Goal: Task Accomplishment & Management: Use online tool/utility

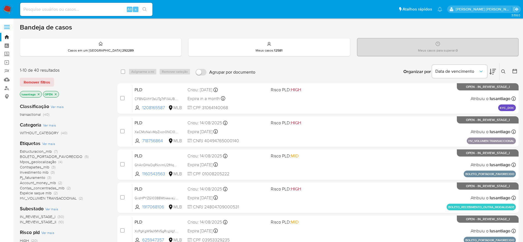
drag, startPoint x: 99, startPoint y: 18, endPoint x: 97, endPoint y: 12, distance: 6.3
click at [99, 17] on div "Pausado Ver notificaciones Alt s Atalhos rápidos Presiona las siguientes teclas…" at bounding box center [261, 227] width 523 height 455
click at [97, 12] on input at bounding box center [86, 9] width 132 height 7
paste input "2522379360"
type input "2522379360"
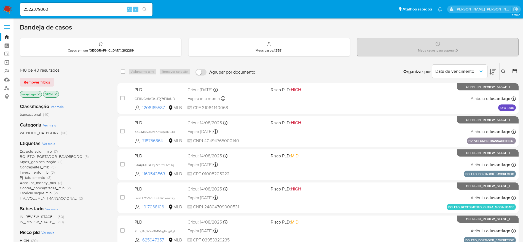
click at [143, 8] on icon "search-icon" at bounding box center [144, 9] width 4 height 4
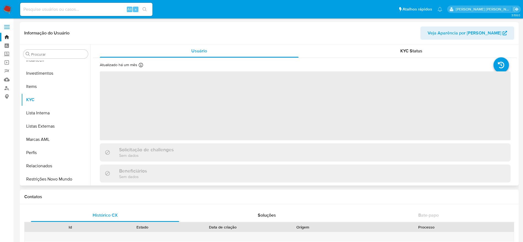
scroll to position [259, 0]
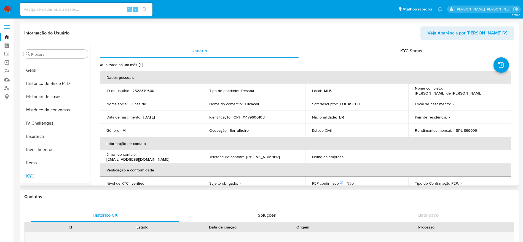
select select "10"
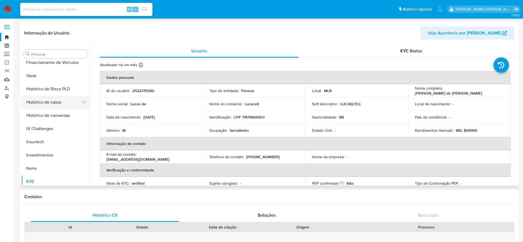
click at [55, 103] on button "Histórico de casos" at bounding box center [53, 102] width 64 height 13
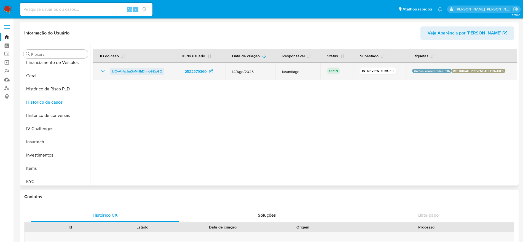
click at [146, 72] on span "fJQvVnAcJm3oMHhDhndGZwGQ" at bounding box center [137, 71] width 50 height 7
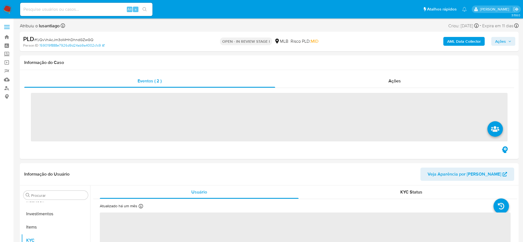
scroll to position [259, 0]
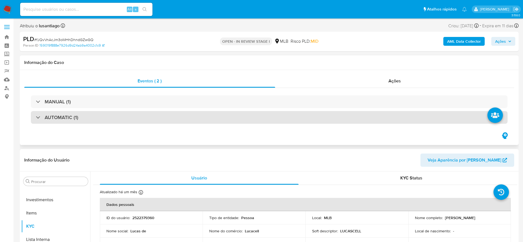
select select "10"
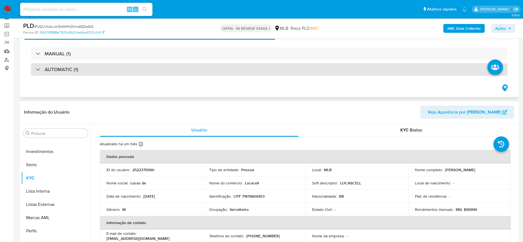
scroll to position [41, 0]
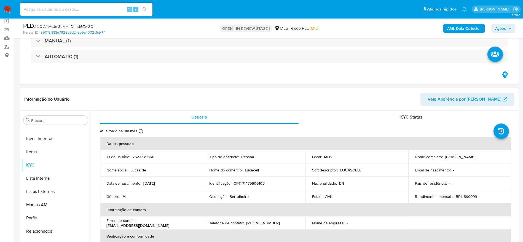
click at [253, 184] on p "CPF 71479606103" at bounding box center [248, 183] width 31 height 5
copy p "71479606103"
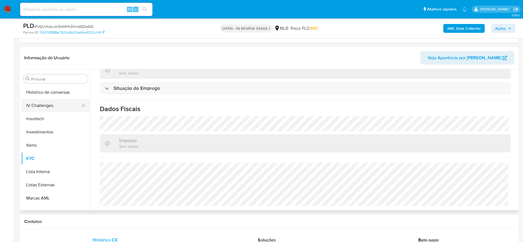
scroll to position [177, 0]
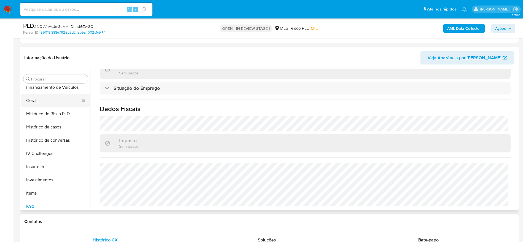
click at [41, 102] on button "Geral" at bounding box center [53, 100] width 64 height 13
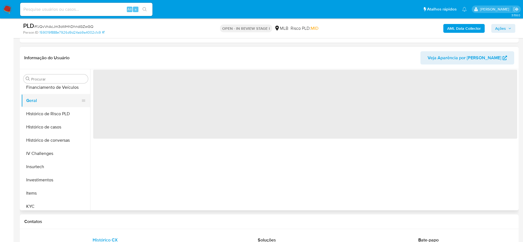
scroll to position [0, 0]
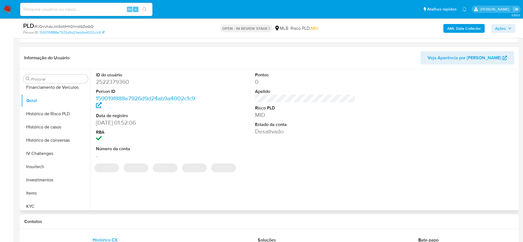
click at [115, 81] on dd "2522379360" at bounding box center [146, 82] width 101 height 8
copy dd "2522379360"
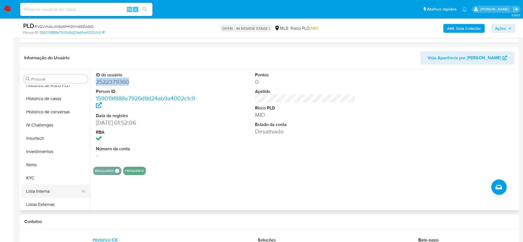
scroll to position [218, 0]
click at [48, 166] on button "KYC" at bounding box center [53, 164] width 64 height 13
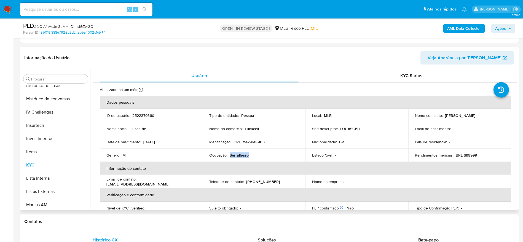
drag, startPoint x: 253, startPoint y: 155, endPoint x: 230, endPoint y: 156, distance: 23.4
click at [230, 156] on div "Ocupação : Serralheiro" at bounding box center [254, 155] width 90 height 5
copy p "Serralheiro"
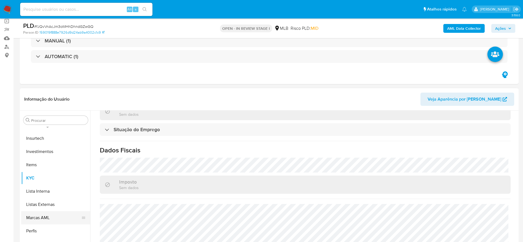
scroll to position [259, 0]
click at [56, 236] on button "Relacionados" at bounding box center [53, 231] width 64 height 13
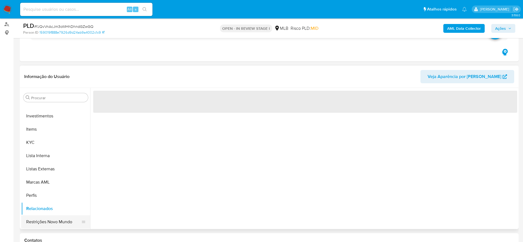
scroll to position [83, 0]
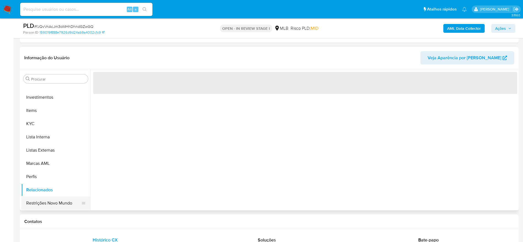
click at [56, 203] on button "Restrições Novo Mundo" at bounding box center [53, 203] width 64 height 13
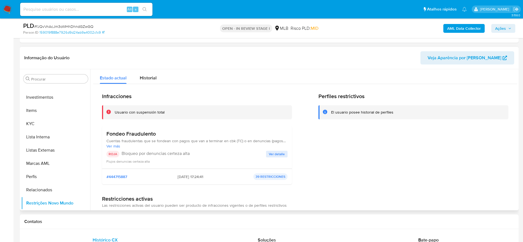
click at [276, 154] on span "Ver detalle" at bounding box center [277, 154] width 16 height 6
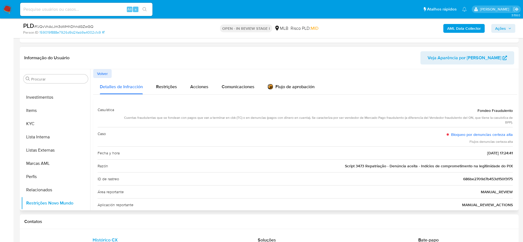
click at [104, 70] on span "Volver" at bounding box center [102, 74] width 11 height 8
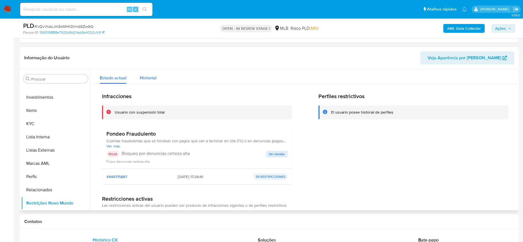
click at [146, 80] on span "Historial" at bounding box center [148, 78] width 17 height 6
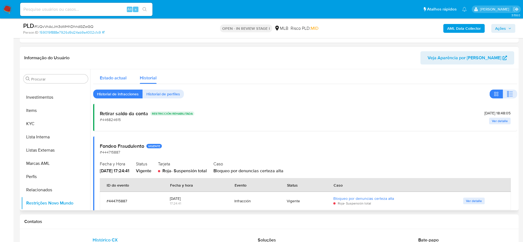
click at [114, 74] on div "Estado actual" at bounding box center [113, 76] width 27 height 15
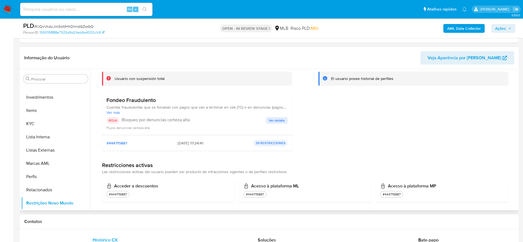
scroll to position [0, 0]
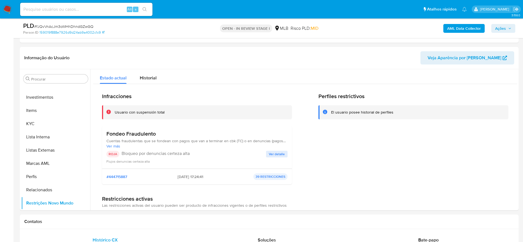
drag, startPoint x: 508, startPoint y: 31, endPoint x: 496, endPoint y: 33, distance: 11.4
click at [506, 31] on span "Ações" at bounding box center [503, 29] width 16 height 8
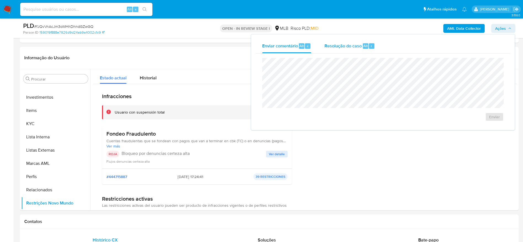
click at [339, 44] on span "Resolução do caso" at bounding box center [342, 45] width 37 height 6
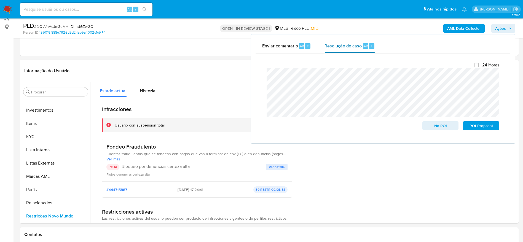
scroll to position [83, 0]
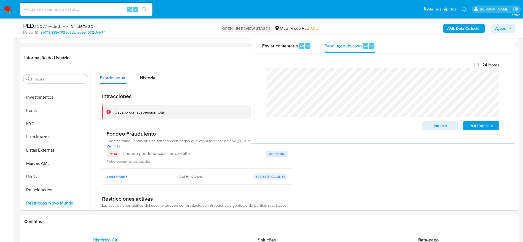
click at [460, 26] on b "AML Data Collector" at bounding box center [464, 28] width 34 height 9
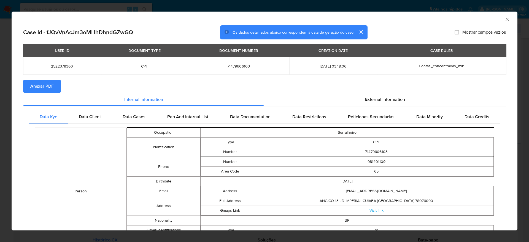
click at [36, 88] on span "Anexar PDF" at bounding box center [41, 86] width 23 height 12
click at [505, 18] on icon "Fechar a janela" at bounding box center [508, 20] width 6 height 6
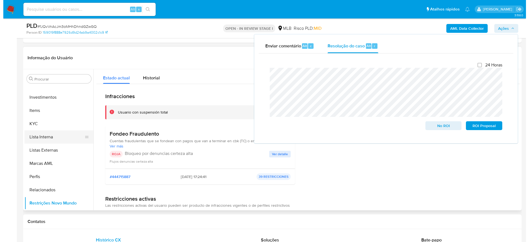
scroll to position [0, 0]
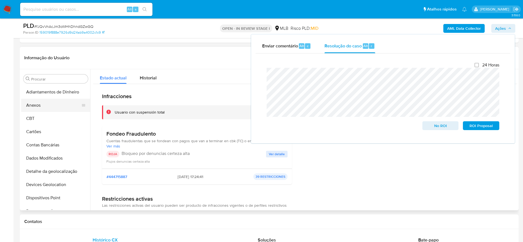
click at [46, 107] on button "Anexos" at bounding box center [53, 105] width 64 height 13
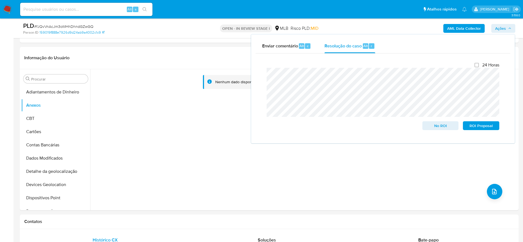
click at [470, 28] on b "AML Data Collector" at bounding box center [464, 28] width 34 height 9
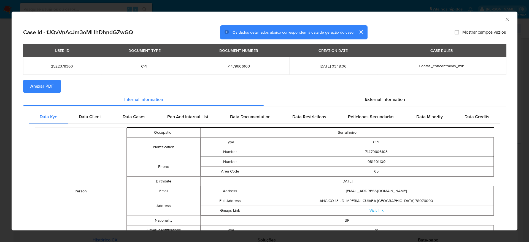
click at [39, 86] on span "Anexar PDF" at bounding box center [41, 86] width 23 height 12
click at [505, 18] on icon "Fechar a janela" at bounding box center [508, 20] width 6 height 6
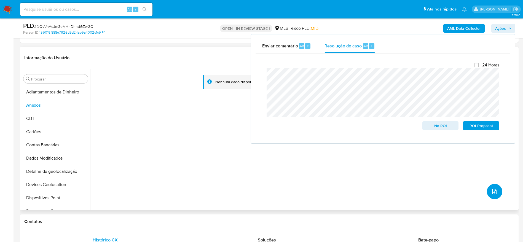
click at [497, 191] on button "upload-file" at bounding box center [494, 191] width 15 height 15
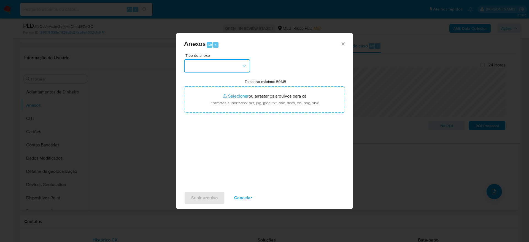
drag, startPoint x: 211, startPoint y: 60, endPoint x: 221, endPoint y: 69, distance: 13.3
click at [211, 62] on button "button" at bounding box center [217, 65] width 66 height 13
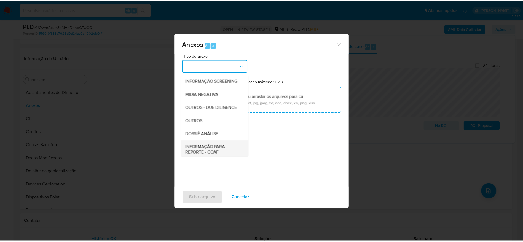
scroll to position [85, 0]
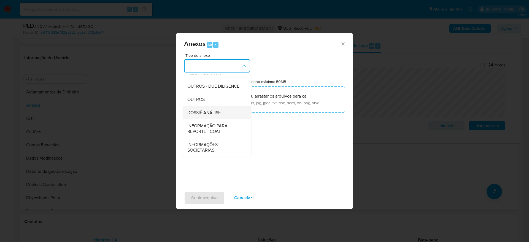
click at [214, 112] on span "DOSSIÊ ANÁLISE" at bounding box center [203, 113] width 33 height 6
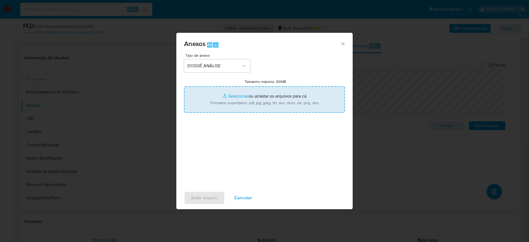
type input "C:\fakepath\Mulan 2522379360_2025_09_11_15_05_08.xlsx"
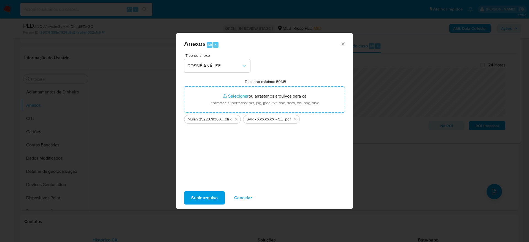
click at [209, 199] on span "Subir arquivo" at bounding box center [204, 198] width 26 height 12
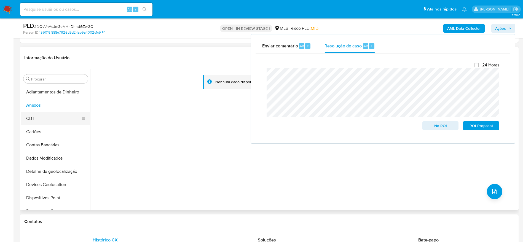
click at [43, 120] on button "CBT" at bounding box center [53, 118] width 64 height 13
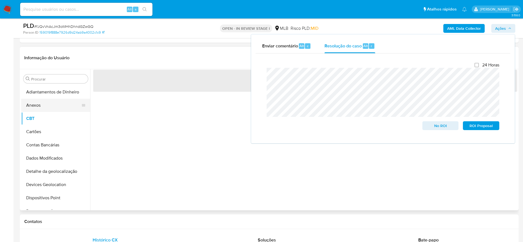
click at [42, 107] on button "Anexos" at bounding box center [53, 105] width 64 height 13
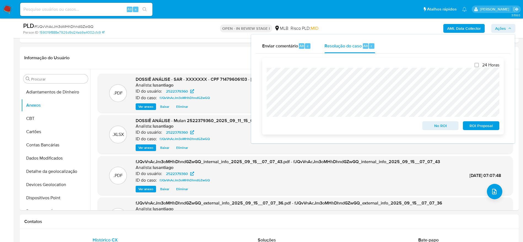
click at [472, 126] on span "ROI Proposal" at bounding box center [481, 126] width 29 height 8
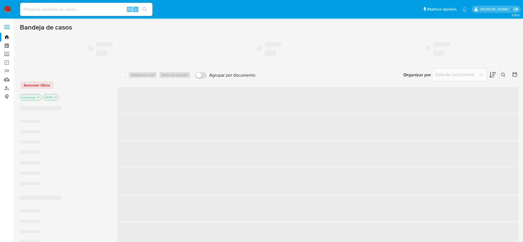
click at [51, 11] on input at bounding box center [86, 9] width 132 height 7
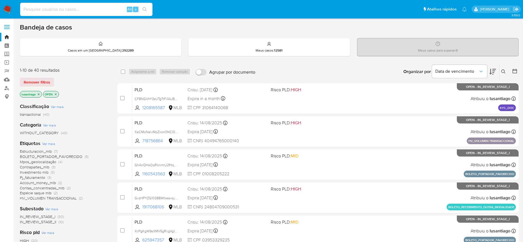
paste input "429318607"
type input "429318607"
click at [144, 7] on icon "search-icon" at bounding box center [144, 9] width 4 height 4
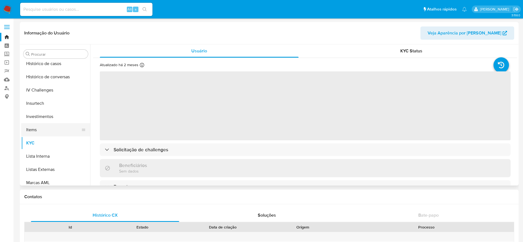
scroll to position [177, 0]
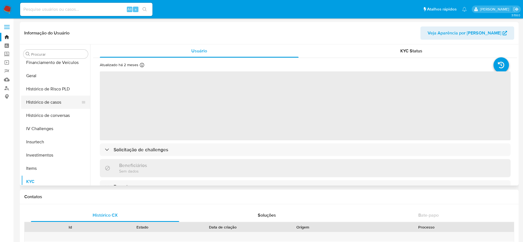
click at [52, 105] on button "Histórico de casos" at bounding box center [53, 102] width 64 height 13
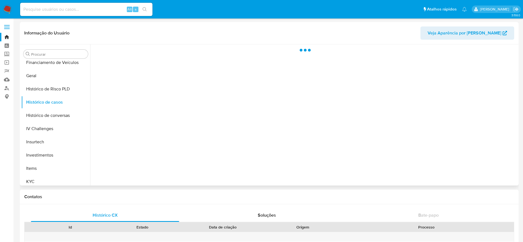
select select "10"
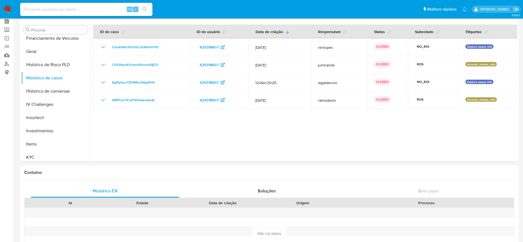
scroll to position [41, 0]
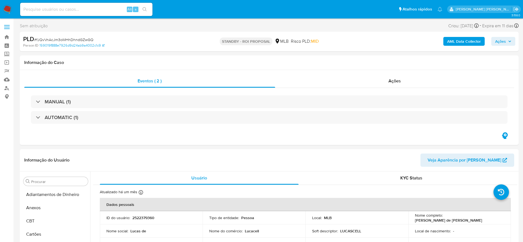
scroll to position [259, 0]
select select "10"
click at [7, 38] on link "Bandeja" at bounding box center [33, 37] width 66 height 9
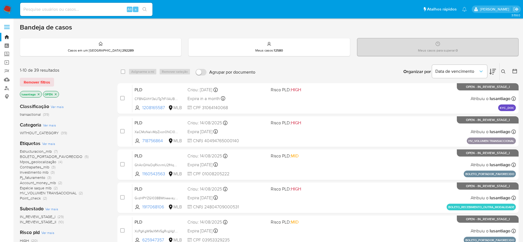
drag, startPoint x: 109, startPoint y: 15, endPoint x: 103, endPoint y: 8, distance: 8.4
click at [108, 15] on div "Alt s" at bounding box center [86, 9] width 132 height 13
click at [103, 8] on input at bounding box center [86, 9] width 132 height 7
paste input "1524225842"
type input "1524225842"
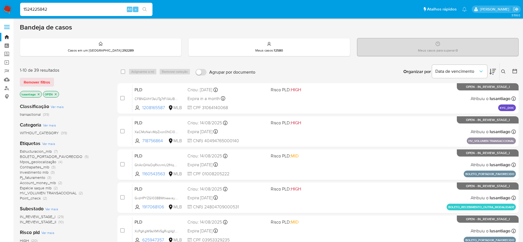
click at [145, 10] on icon "search-icon" at bounding box center [144, 9] width 4 height 4
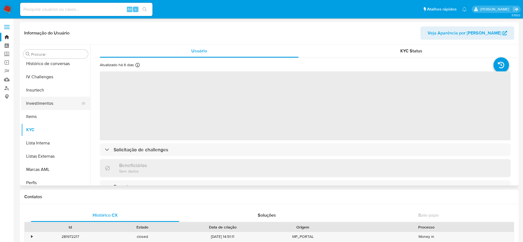
scroll to position [177, 0]
click at [49, 100] on button "Histórico de casos" at bounding box center [53, 102] width 64 height 13
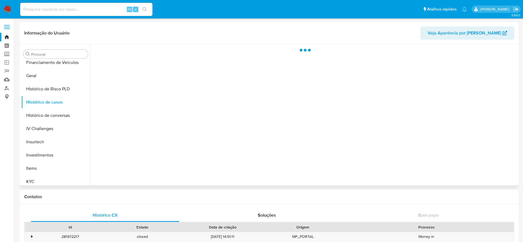
select select "10"
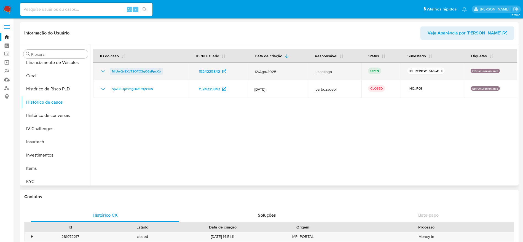
click at [138, 71] on span "MiUwQvZXJTSOFO3qQ6aPpxXb" at bounding box center [136, 71] width 49 height 7
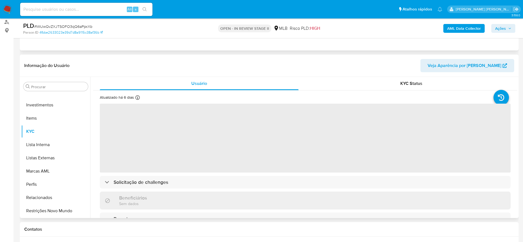
scroll to position [83, 0]
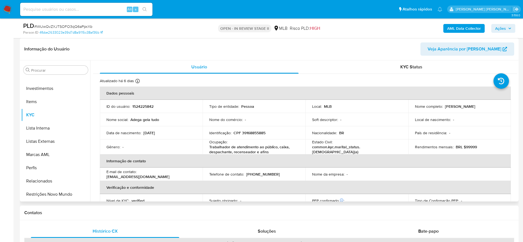
select select "10"
click at [252, 133] on p "CPF 39168855885" at bounding box center [249, 132] width 32 height 5
drag, startPoint x: 252, startPoint y: 133, endPoint x: 259, endPoint y: 122, distance: 12.9
click at [253, 134] on p "CPF 39168855885" at bounding box center [249, 132] width 32 height 5
copy p "39168855885"
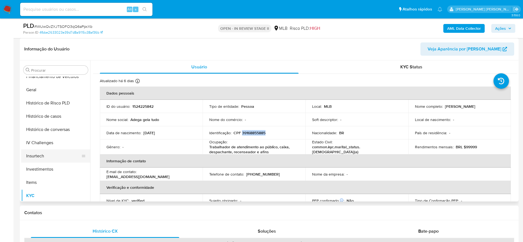
scroll to position [177, 0]
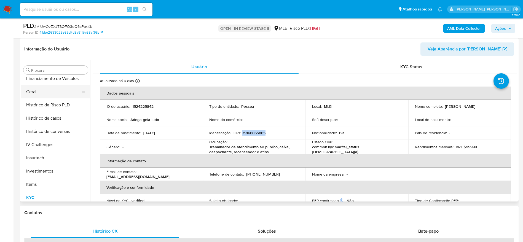
click at [43, 93] on button "Geral" at bounding box center [53, 91] width 64 height 13
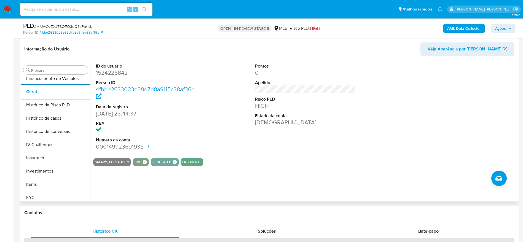
scroll to position [218, 0]
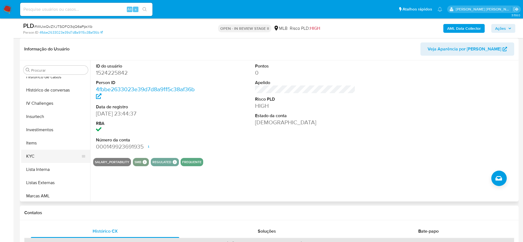
drag, startPoint x: 43, startPoint y: 154, endPoint x: 59, endPoint y: 155, distance: 16.6
click at [43, 154] on button "KYC" at bounding box center [53, 156] width 64 height 13
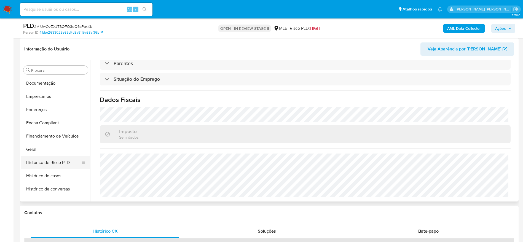
scroll to position [94, 0]
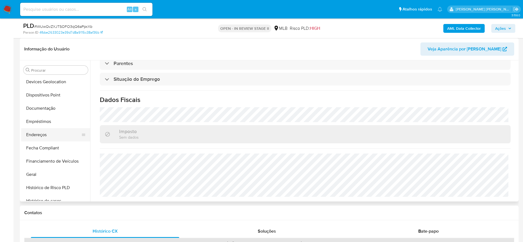
click at [49, 133] on button "Endereços" at bounding box center [53, 134] width 64 height 13
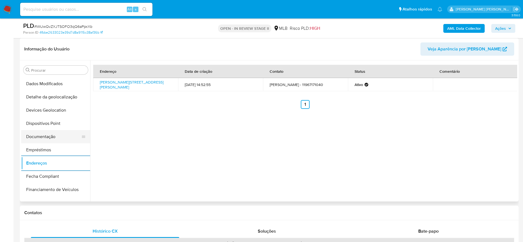
scroll to position [53, 0]
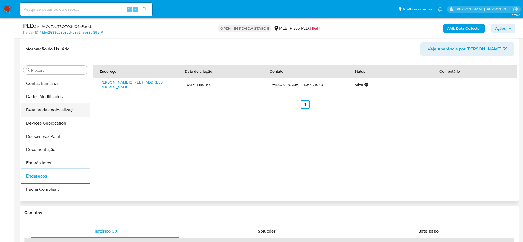
click at [54, 107] on button "Detalhe da geolocalização" at bounding box center [53, 109] width 64 height 13
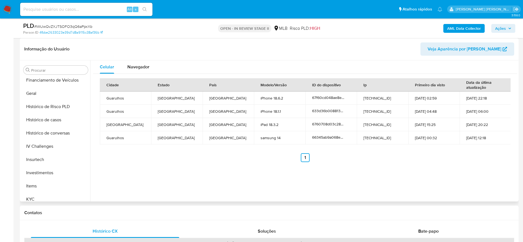
scroll to position [259, 0]
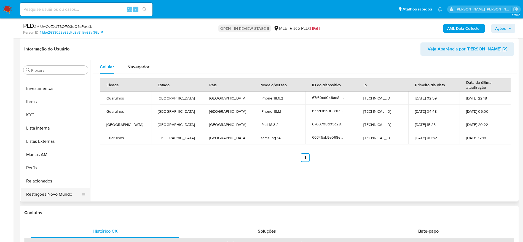
click at [55, 192] on button "Restrições Novo Mundo" at bounding box center [53, 194] width 64 height 13
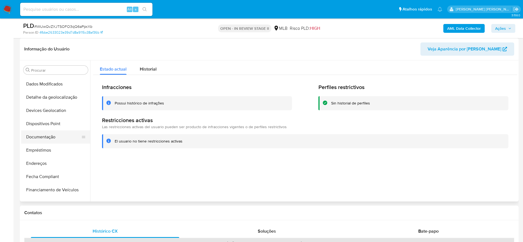
scroll to position [53, 0]
click at [47, 136] on button "Dispositivos Point" at bounding box center [53, 136] width 64 height 13
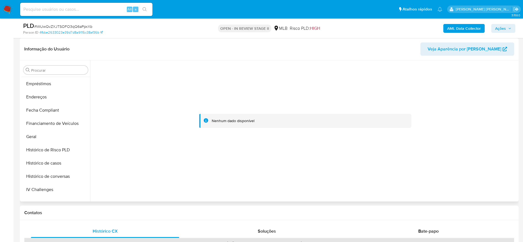
scroll to position [218, 0]
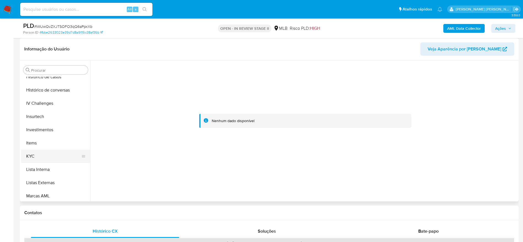
click at [44, 161] on button "KYC" at bounding box center [53, 156] width 64 height 13
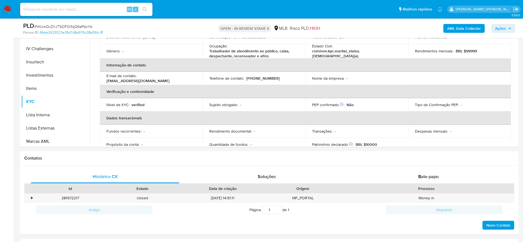
scroll to position [248, 0]
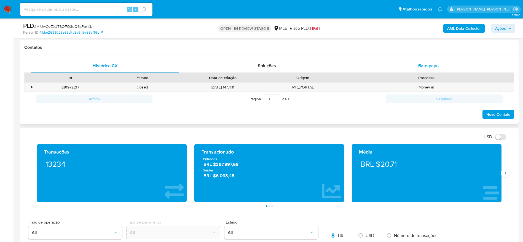
click at [424, 64] on span "Bate-papo" at bounding box center [428, 66] width 20 height 6
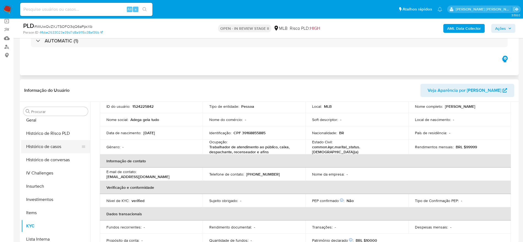
scroll to position [177, 0]
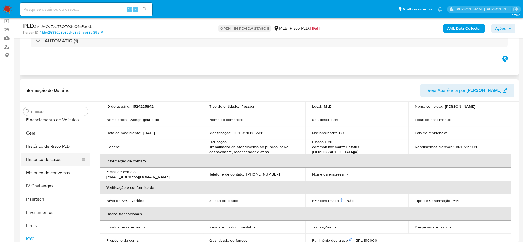
click at [53, 160] on button "Histórico de casos" at bounding box center [53, 159] width 64 height 13
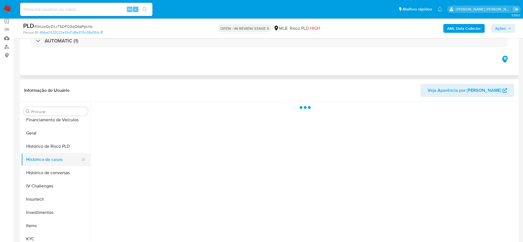
scroll to position [0, 0]
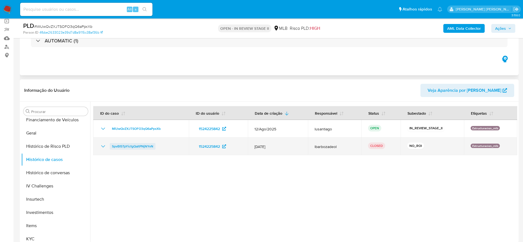
click at [131, 146] on span "SpvBI5TpYicfgQaltPNjNYvN" at bounding box center [132, 146] width 41 height 7
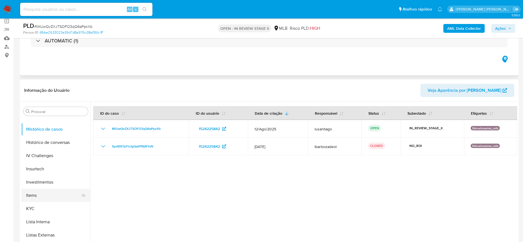
scroll to position [218, 0]
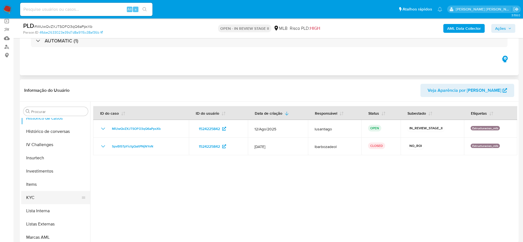
click at [45, 197] on button "KYC" at bounding box center [53, 197] width 64 height 13
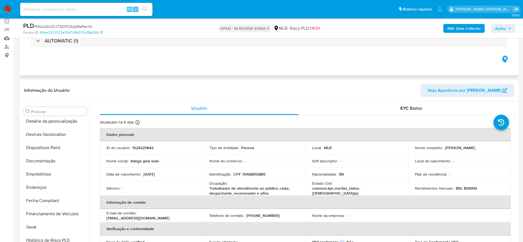
scroll to position [124, 0]
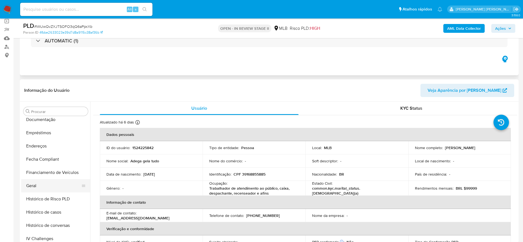
click at [46, 188] on button "Geral" at bounding box center [53, 185] width 64 height 13
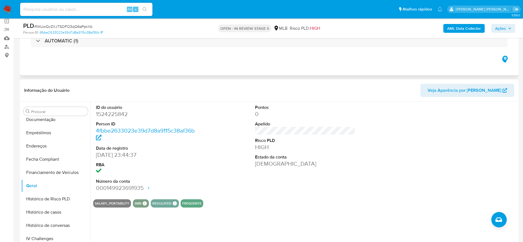
scroll to position [83, 0]
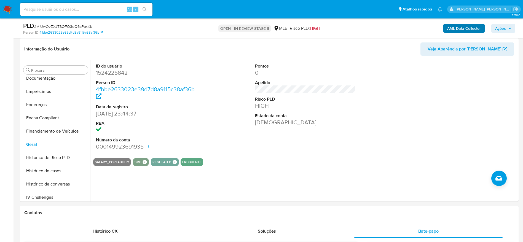
drag, startPoint x: 506, startPoint y: 28, endPoint x: 477, endPoint y: 30, distance: 29.6
click at [505, 28] on span "Ações" at bounding box center [503, 29] width 16 height 8
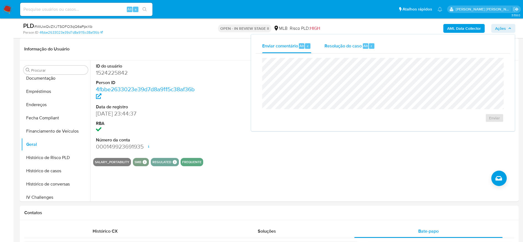
click at [331, 47] on span "Resolução do caso" at bounding box center [342, 45] width 37 height 6
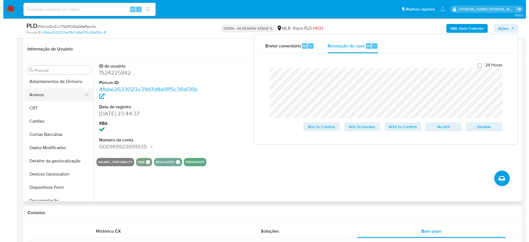
scroll to position [0, 0]
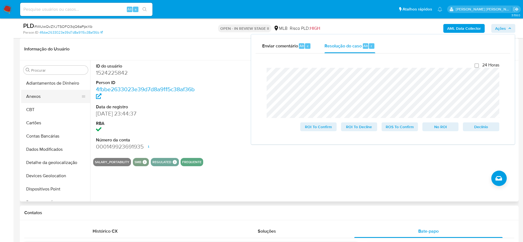
click at [44, 95] on button "Anexos" at bounding box center [53, 96] width 64 height 13
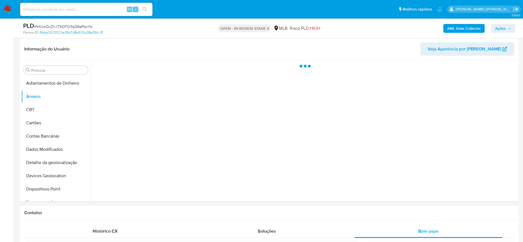
click at [468, 29] on b "AML Data Collector" at bounding box center [464, 28] width 34 height 9
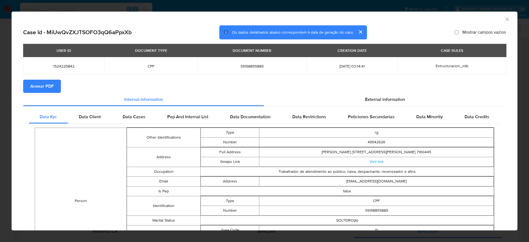
click at [46, 84] on span "Anexar PDF" at bounding box center [41, 86] width 23 height 12
click at [505, 19] on icon "Fechar a janela" at bounding box center [508, 20] width 6 height 6
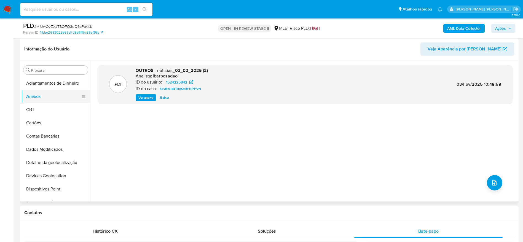
drag, startPoint x: 44, startPoint y: 112, endPoint x: 45, endPoint y: 102, distance: 9.9
click at [44, 112] on button "CBT" at bounding box center [55, 109] width 69 height 13
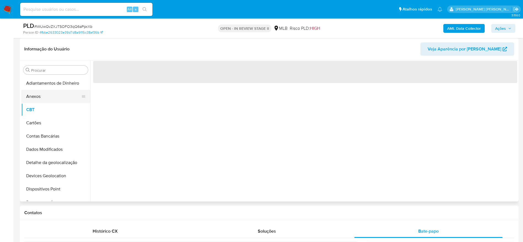
click at [45, 101] on button "Anexos" at bounding box center [53, 96] width 64 height 13
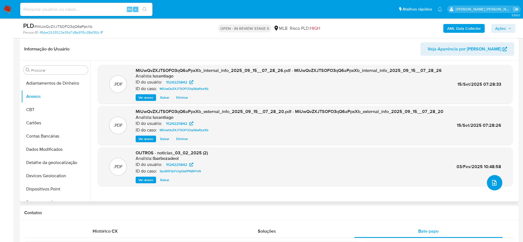
click at [492, 183] on icon "upload-file" at bounding box center [494, 182] width 7 height 7
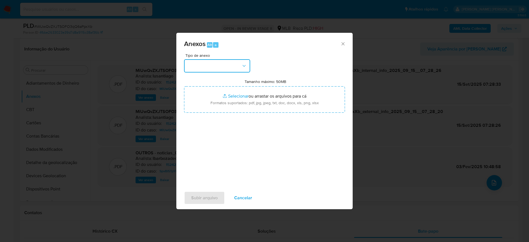
click at [229, 67] on button "button" at bounding box center [217, 65] width 66 height 13
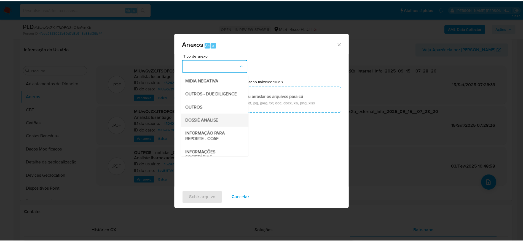
scroll to position [85, 0]
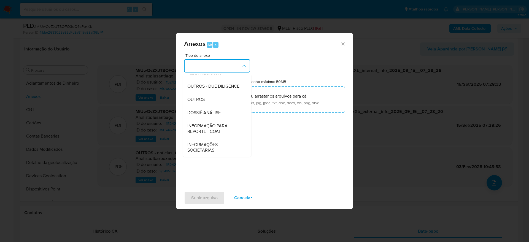
drag, startPoint x: 217, startPoint y: 113, endPoint x: 219, endPoint y: 116, distance: 3.1
click at [217, 113] on span "DOSSIÊ ANÁLISE" at bounding box center [203, 113] width 33 height 6
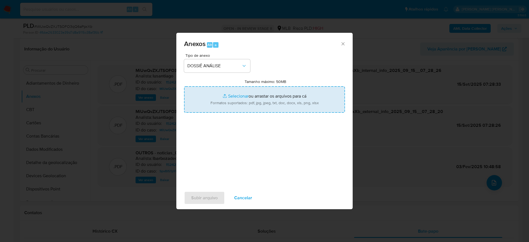
type input "C:\fakepath\Mulan 1524225842_2025_09_11_15_06_41.xlsx"
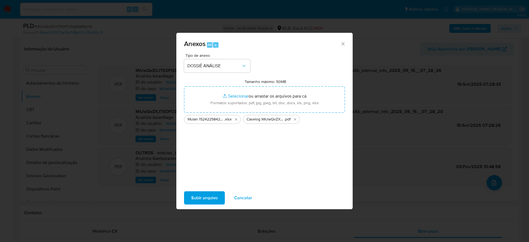
click at [214, 199] on span "Subir arquivo" at bounding box center [204, 198] width 26 height 12
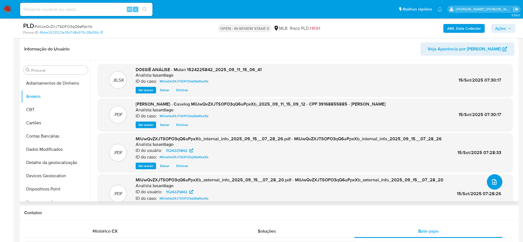
scroll to position [0, 0]
click at [500, 29] on span "Ações" at bounding box center [500, 28] width 11 height 9
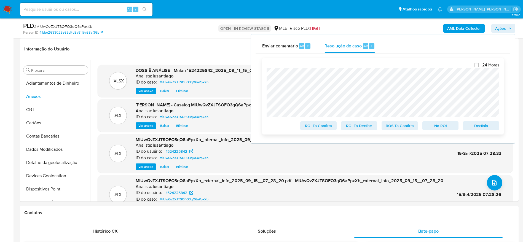
click at [440, 126] on span "No ROI" at bounding box center [440, 126] width 29 height 8
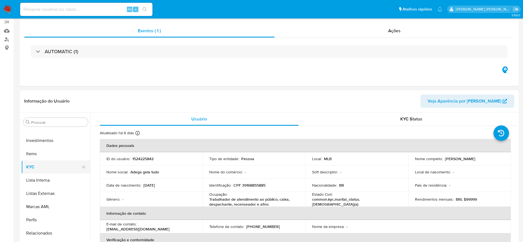
scroll to position [83, 0]
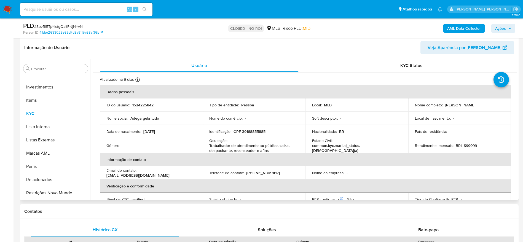
select select "10"
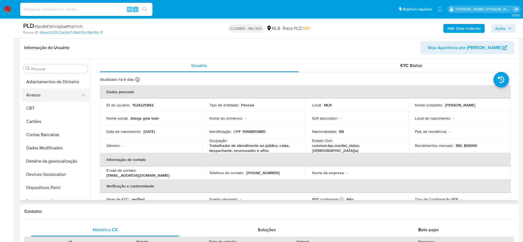
click at [48, 98] on button "Anexos" at bounding box center [53, 94] width 64 height 13
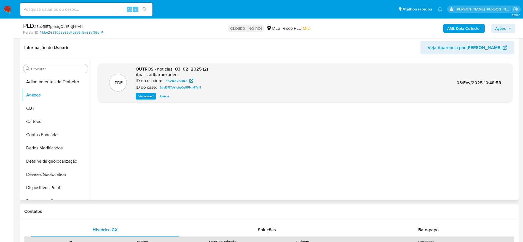
click at [146, 95] on span "Ver anexo" at bounding box center [145, 96] width 15 height 6
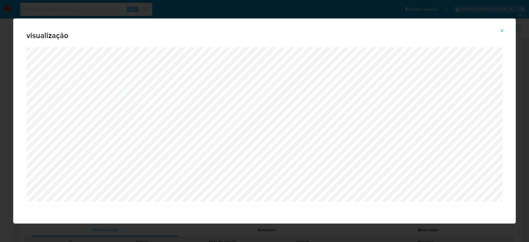
drag, startPoint x: 503, startPoint y: 31, endPoint x: 438, endPoint y: 43, distance: 66.1
click at [503, 32] on icon "Attachment preview" at bounding box center [502, 30] width 4 height 4
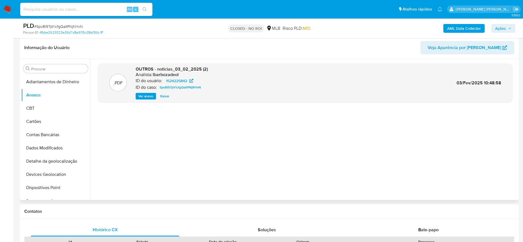
click at [93, 12] on input at bounding box center [86, 9] width 132 height 7
paste input "2522379360"
type input "2522379360"
click at [145, 10] on icon "search-icon" at bounding box center [144, 9] width 4 height 4
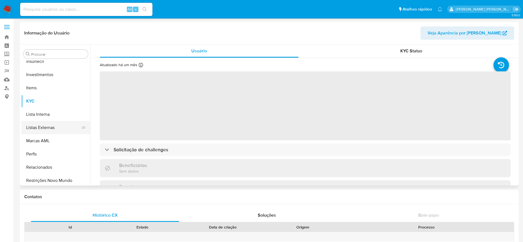
scroll to position [259, 0]
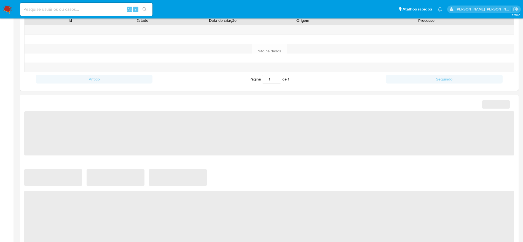
select select "10"
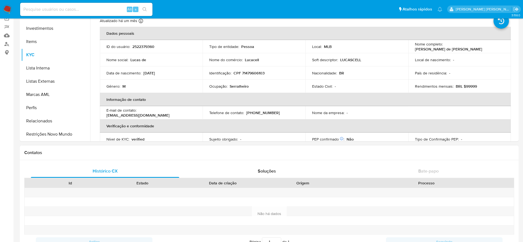
scroll to position [41, 0]
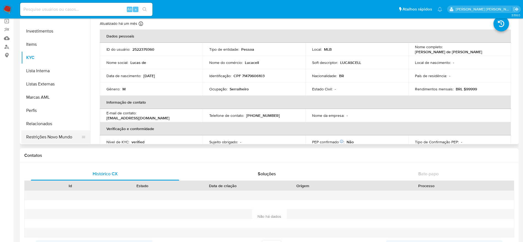
click at [55, 138] on button "Restrições Novo Mundo" at bounding box center [53, 136] width 64 height 13
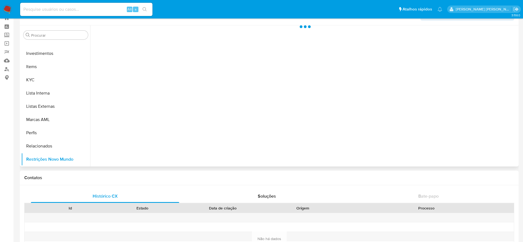
scroll to position [0, 0]
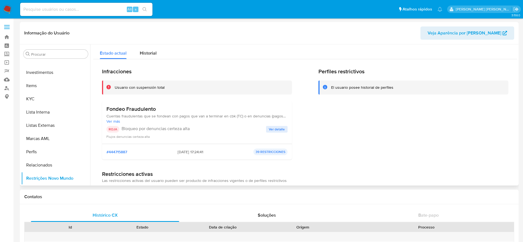
drag, startPoint x: 106, startPoint y: 109, endPoint x: 168, endPoint y: 110, distance: 62.0
click at [158, 107] on div "Fondeo Fraudulento Cuentas fraudulentas que se fondean con pagos que van a term…" at bounding box center [197, 122] width 190 height 43
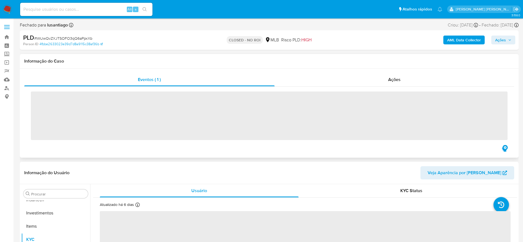
scroll to position [259, 0]
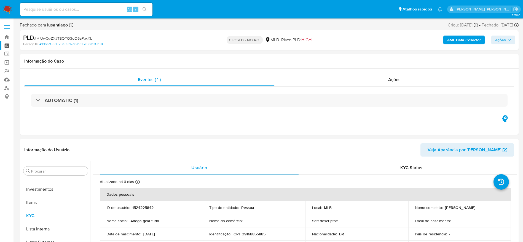
click at [7, 46] on link "Painel" at bounding box center [33, 45] width 66 height 9
select select "10"
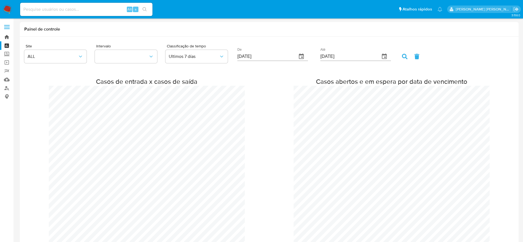
click at [6, 38] on link "Bandeja" at bounding box center [33, 37] width 66 height 9
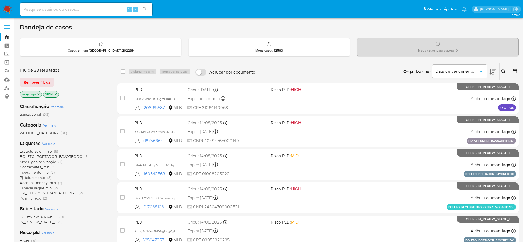
click at [35, 188] on span "Espécie saque mlb" at bounding box center [36, 188] width 32 height 6
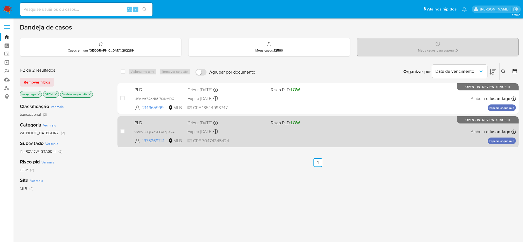
click at [242, 130] on div "Expira in 11 days Expira em 26/09/2025 00:05:43" at bounding box center [226, 131] width 79 height 7
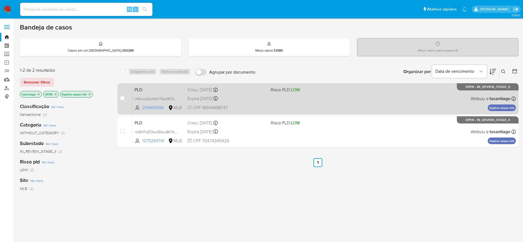
click at [256, 96] on div "Expira in 11 days Expira em 26/09/2025 00:15:30" at bounding box center [226, 98] width 79 height 7
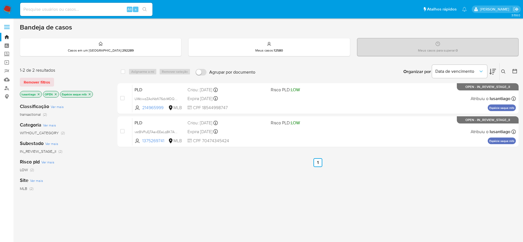
click at [90, 93] on icon "close-filter" at bounding box center [89, 94] width 3 height 3
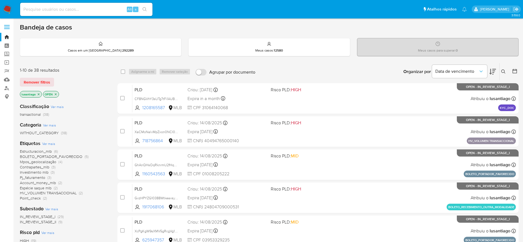
click at [58, 193] on span "HV_VOLUMEN TRANSACCIONAL" at bounding box center [48, 193] width 57 height 6
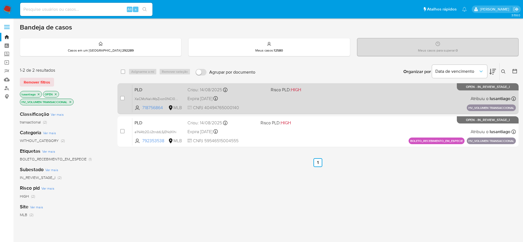
click at [349, 107] on div "PLD XaCMoNalvMpZxon0NCI0URHt 718756864 MLB Risco PLD: HIGH Criou: 14/08/2025 Cr…" at bounding box center [323, 99] width 383 height 28
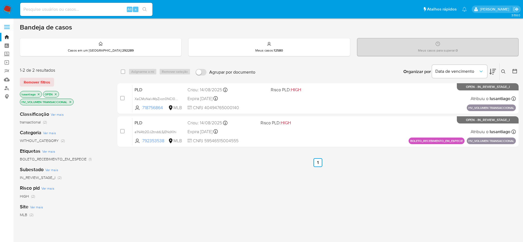
click at [72, 100] on icon "close-filter" at bounding box center [70, 101] width 3 height 3
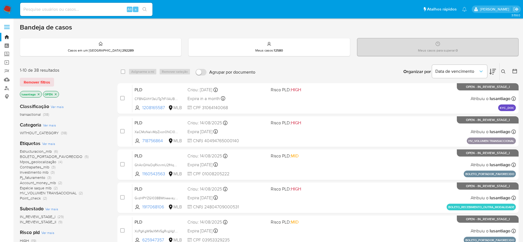
click at [40, 161] on span "Mpos_geolocalização" at bounding box center [38, 162] width 36 height 6
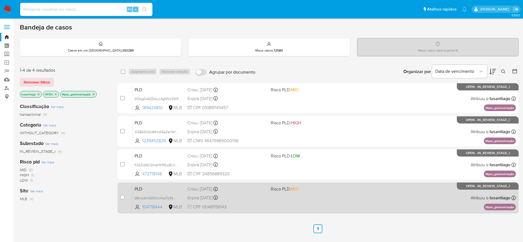
click at [246, 200] on div "Expira in 11 days Expira em 26/09/2025 00:19:06" at bounding box center [226, 197] width 79 height 7
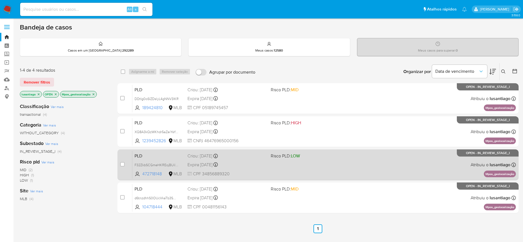
click at [245, 160] on div "PLD F32ZkbSCGmeHKREojBUiIJhF 472718148 MLB Risco PLD: LOW Criou: 12/08/2025 Cri…" at bounding box center [323, 165] width 383 height 28
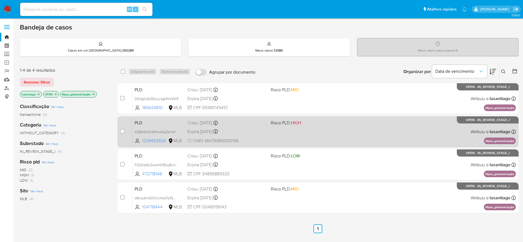
click at [247, 126] on div "PLD XQ8A3kQzWKhdr5aZeiYsYqON 1239452826 MLB Risco PLD: HIGH Criou: 12/08/2025 C…" at bounding box center [323, 132] width 383 height 28
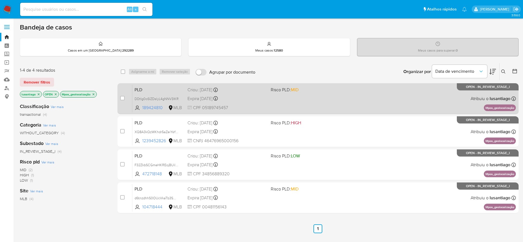
click at [245, 104] on div "PLD DDtIg0oSlZDsIyL4gNNV3IKR 189424810 MLB Risco PLD: MID Criou: 12/08/2025 Cri…" at bounding box center [323, 99] width 383 height 28
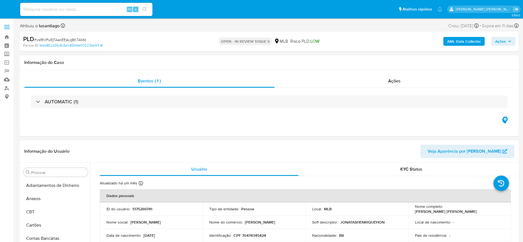
select select "10"
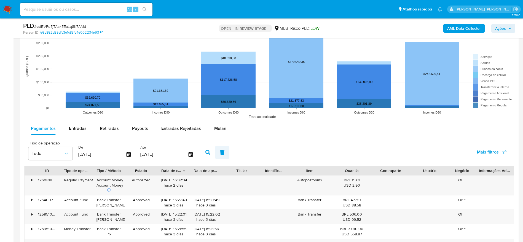
scroll to position [496, 0]
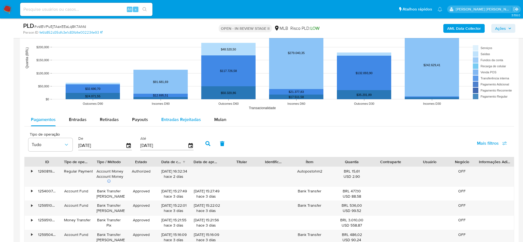
click at [220, 119] on span "Mulan" at bounding box center [220, 119] width 12 height 6
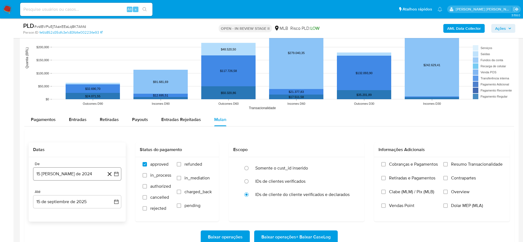
click at [81, 176] on button "15 [PERSON_NAME] de 2024" at bounding box center [77, 173] width 88 height 13
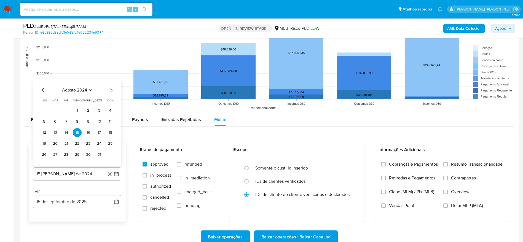
click at [90, 87] on button "agosto 2024" at bounding box center [77, 90] width 31 height 6
click at [111, 84] on icon "Año siguiente" at bounding box center [110, 83] width 7 height 7
click at [53, 136] on span "[DATE]" at bounding box center [53, 135] width 12 height 4
click at [56, 107] on button "1" at bounding box center [55, 110] width 9 height 9
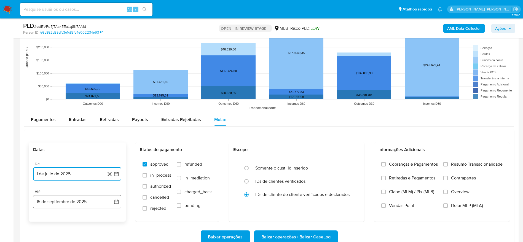
click at [55, 202] on button "15 de septiembre de 2025" at bounding box center [77, 201] width 88 height 13
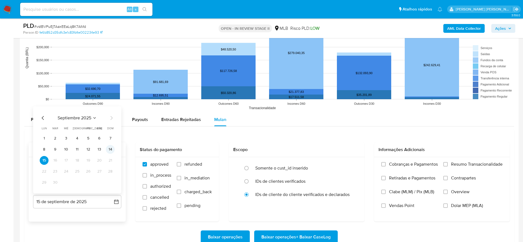
click at [111, 149] on button "14" at bounding box center [110, 149] width 9 height 9
click at [458, 162] on span "Resumo Transacionalidade" at bounding box center [477, 165] width 52 height 6
click at [448, 162] on input "Resumo Transacionalidade" at bounding box center [445, 164] width 4 height 4
click at [291, 238] on span "Baixar operações + Baixar CaseLog" at bounding box center [295, 237] width 69 height 12
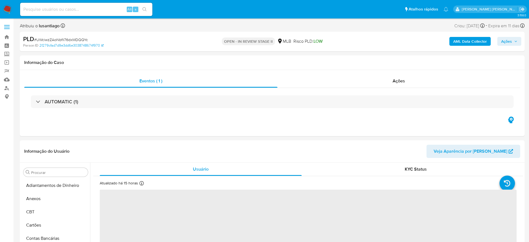
select select "10"
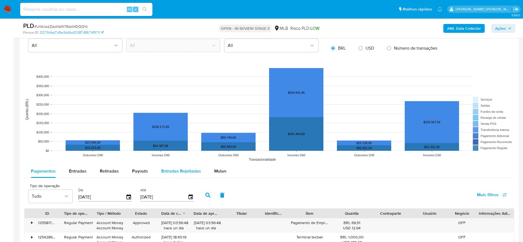
scroll to position [496, 0]
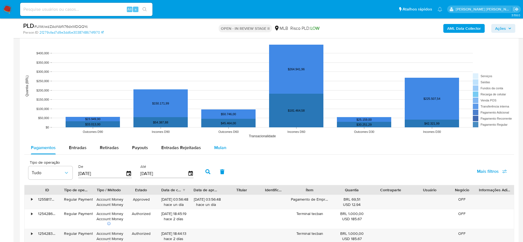
drag, startPoint x: 214, startPoint y: 148, endPoint x: 211, endPoint y: 148, distance: 3.3
click at [214, 148] on span "Mulan" at bounding box center [220, 147] width 12 height 6
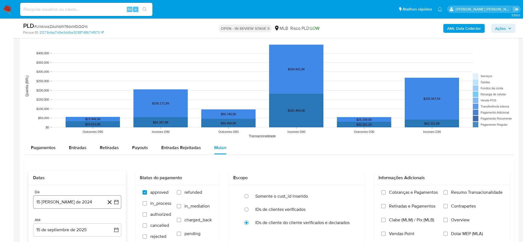
click at [61, 203] on button "15 [PERSON_NAME] de 2024" at bounding box center [77, 201] width 88 height 13
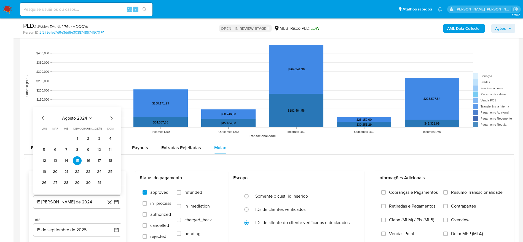
click at [78, 117] on span "agosto 2024" at bounding box center [74, 118] width 25 height 6
click at [112, 112] on icon "Año siguiente" at bounding box center [110, 112] width 7 height 7
click at [50, 165] on button "[DATE]" at bounding box center [52, 162] width 15 height 9
click at [55, 138] on button "1" at bounding box center [55, 138] width 9 height 9
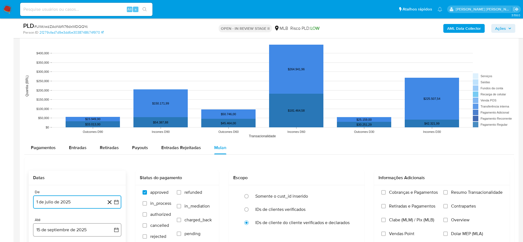
click at [68, 225] on button "15 de septiembre de 2025" at bounding box center [77, 229] width 88 height 13
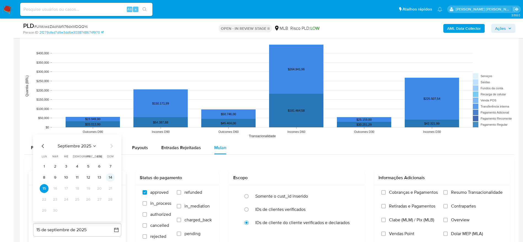
click at [112, 180] on button "14" at bounding box center [110, 177] width 9 height 9
click at [462, 192] on span "Resumo Transacionalidade" at bounding box center [477, 193] width 52 height 6
click at [448, 192] on input "Resumo Transacionalidade" at bounding box center [445, 192] width 4 height 4
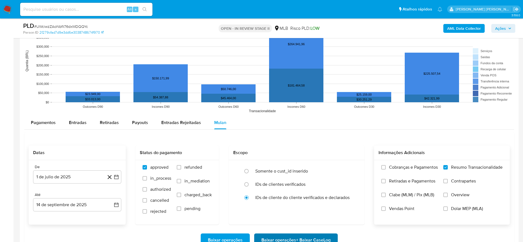
scroll to position [579, 0]
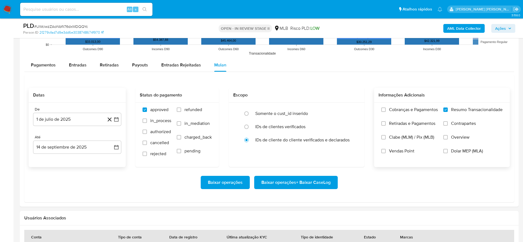
click at [289, 182] on span "Baixar operações + Baixar CaseLog" at bounding box center [295, 182] width 69 height 12
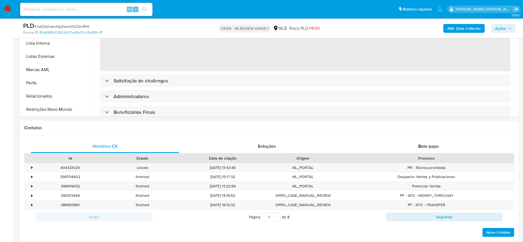
scroll to position [289, 0]
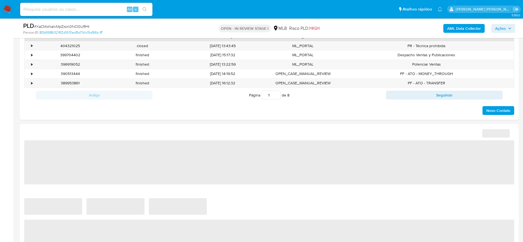
select select "10"
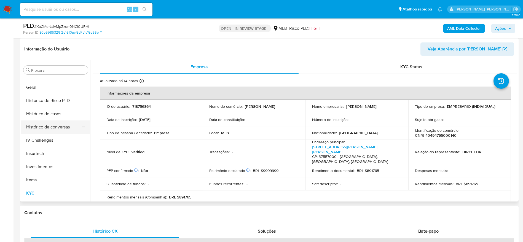
scroll to position [177, 0]
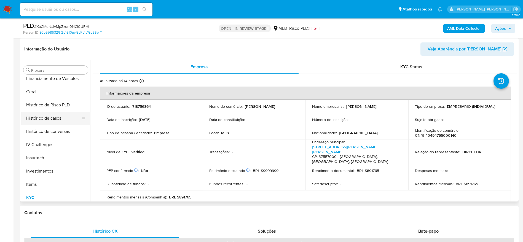
click at [57, 115] on button "Histórico de casos" at bounding box center [53, 118] width 64 height 13
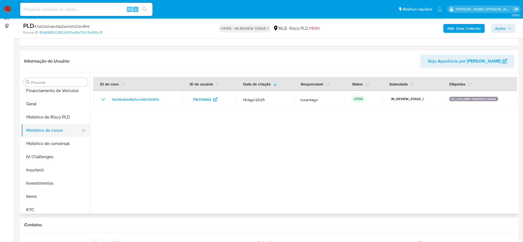
scroll to position [83, 0]
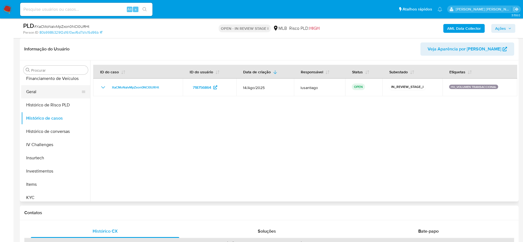
click at [46, 93] on button "Geral" at bounding box center [53, 91] width 64 height 13
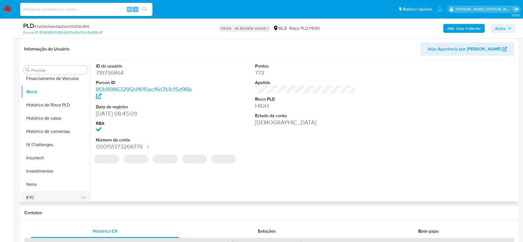
click at [45, 198] on button "KYC" at bounding box center [53, 197] width 64 height 13
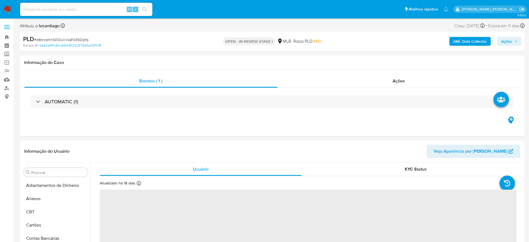
select select "10"
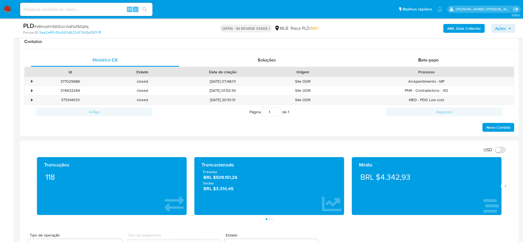
scroll to position [259, 0]
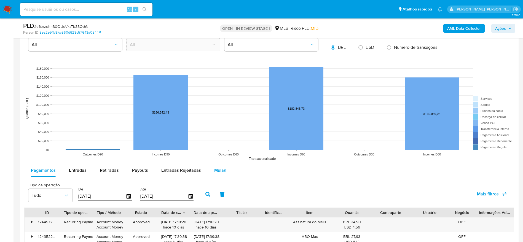
click at [218, 166] on div "Mulan" at bounding box center [220, 170] width 12 height 13
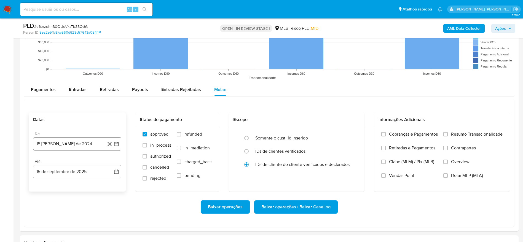
scroll to position [537, 0]
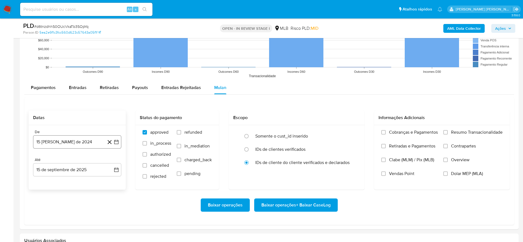
click at [84, 137] on button "15 [PERSON_NAME] de 2024" at bounding box center [77, 141] width 88 height 13
click at [79, 160] on span "agosto 2024" at bounding box center [74, 162] width 25 height 6
click at [109, 162] on icon "Año siguiente" at bounding box center [110, 161] width 7 height 7
click at [56, 215] on button "[DATE]" at bounding box center [52, 212] width 15 height 9
click at [55, 179] on button "1" at bounding box center [55, 182] width 9 height 9
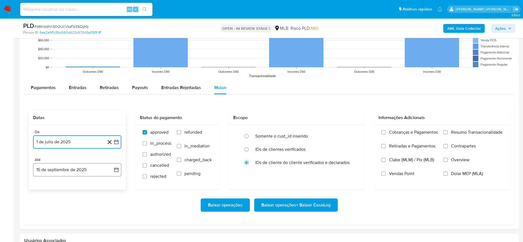
click at [66, 171] on button "15 de septiembre de 2025" at bounding box center [77, 169] width 88 height 13
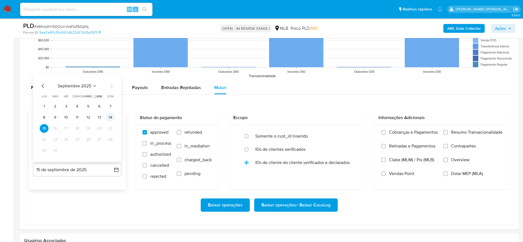
click at [110, 115] on button "14" at bounding box center [110, 117] width 9 height 9
click at [460, 132] on span "Resumo Transacionalidade" at bounding box center [477, 133] width 52 height 6
click at [448, 132] on input "Resumo Transacionalidade" at bounding box center [445, 132] width 4 height 4
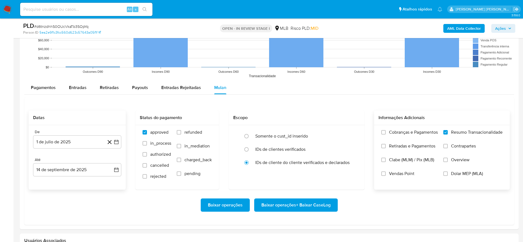
click at [292, 207] on span "Baixar operações + Baixar CaseLog" at bounding box center [295, 205] width 69 height 12
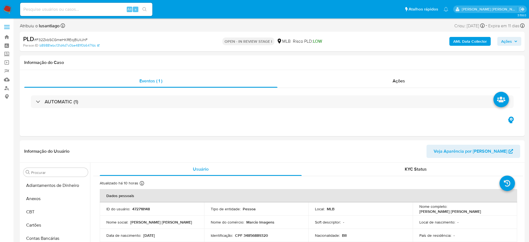
select select "10"
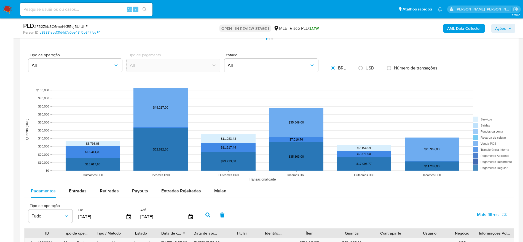
scroll to position [455, 0]
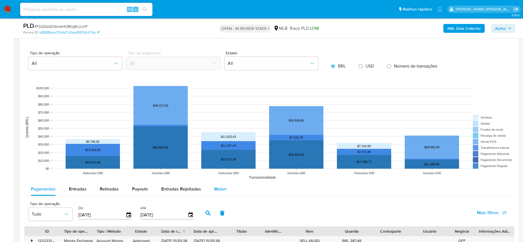
click at [220, 183] on div "Mulan" at bounding box center [220, 188] width 12 height 13
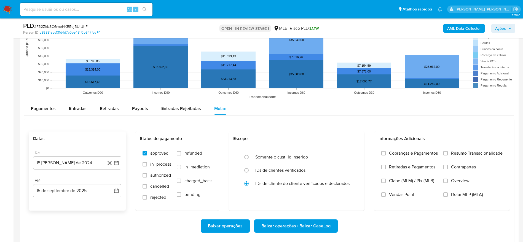
scroll to position [537, 0]
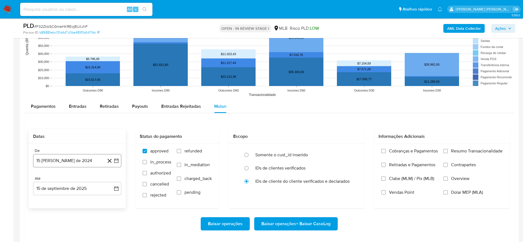
click at [46, 159] on button "15 de agosto de 2024" at bounding box center [77, 160] width 88 height 13
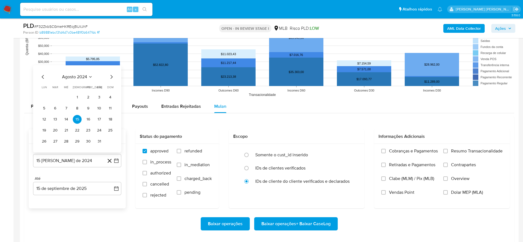
click at [85, 76] on span "agosto 2024" at bounding box center [74, 77] width 25 height 6
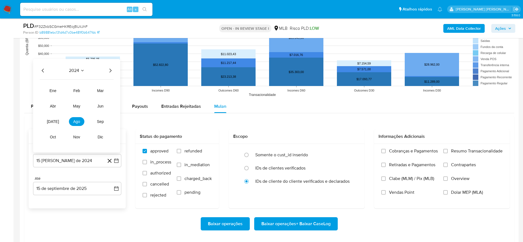
click at [112, 69] on icon "Año siguiente" at bounding box center [110, 70] width 7 height 7
click at [51, 123] on span "[DATE]" at bounding box center [53, 121] width 12 height 4
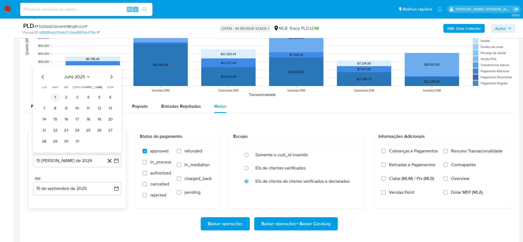
click at [56, 95] on button "1" at bounding box center [55, 97] width 9 height 9
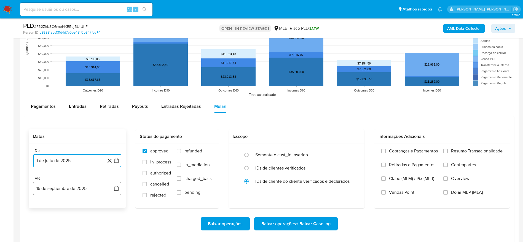
click at [62, 187] on button "15 de septiembre de 2025" at bounding box center [77, 188] width 88 height 13
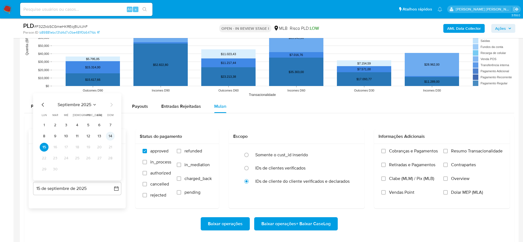
click at [109, 135] on button "14" at bounding box center [110, 136] width 9 height 9
click at [480, 149] on span "Resumo Transacionalidade" at bounding box center [477, 151] width 52 height 6
click at [448, 149] on input "Resumo Transacionalidade" at bounding box center [445, 151] width 4 height 4
click at [310, 219] on span "Baixar operações + Baixar CaseLog" at bounding box center [295, 224] width 69 height 12
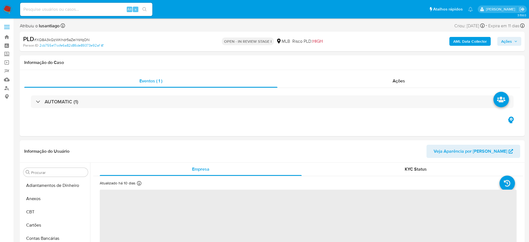
select select "10"
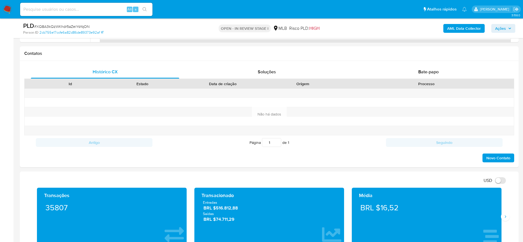
scroll to position [331, 0]
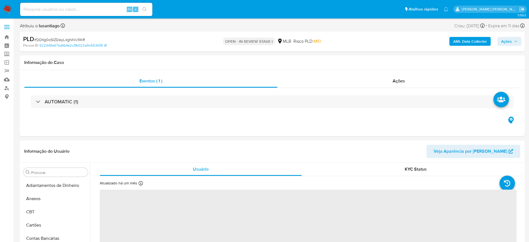
select select "10"
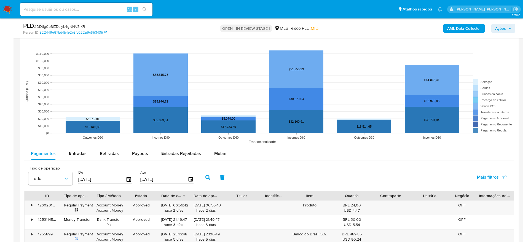
scroll to position [537, 0]
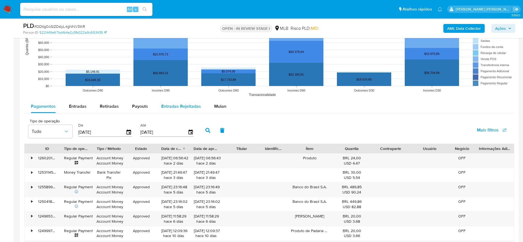
click at [217, 106] on span "Mulan" at bounding box center [220, 106] width 12 height 6
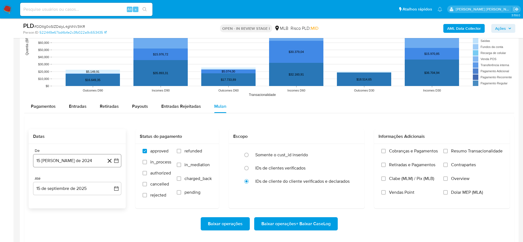
click at [64, 160] on button "15 [PERSON_NAME] de 2024" at bounding box center [77, 160] width 88 height 13
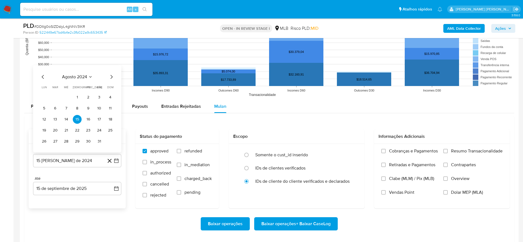
click at [82, 74] on span "agosto 2024" at bounding box center [74, 77] width 25 height 6
click at [110, 69] on icon "Año siguiente" at bounding box center [110, 71] width 2 height 4
click at [52, 122] on span "[DATE]" at bounding box center [53, 121] width 12 height 4
click at [56, 98] on button "1" at bounding box center [55, 97] width 9 height 9
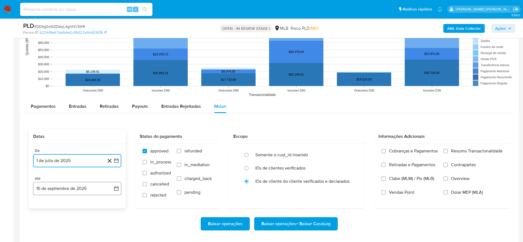
click at [57, 190] on button "15 de septiembre de 2025" at bounding box center [77, 188] width 88 height 13
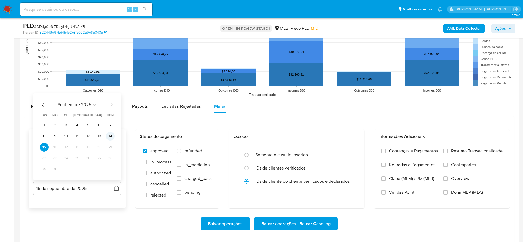
click at [109, 133] on button "14" at bounding box center [110, 136] width 9 height 9
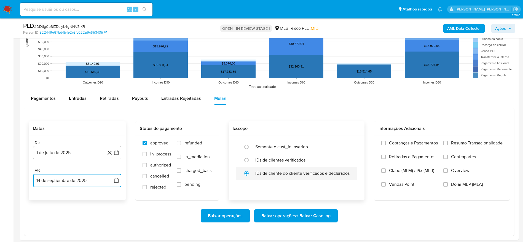
scroll to position [579, 0]
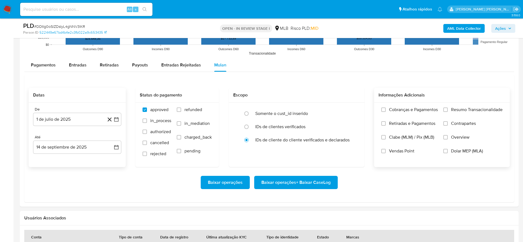
drag, startPoint x: 476, startPoint y: 104, endPoint x: 472, endPoint y: 108, distance: 5.3
click at [475, 104] on div "Cobranças e Pagamentos Retiradas e Pagamentos Clabe (MLM) / Pix (MLB) Vendas Po…" at bounding box center [442, 135] width 136 height 64
click at [472, 109] on span "Resumo Transacionalidade" at bounding box center [477, 110] width 52 height 6
click at [448, 109] on input "Resumo Transacionalidade" at bounding box center [445, 109] width 4 height 4
click at [306, 180] on span "Baixar operações + Baixar CaseLog" at bounding box center [295, 182] width 69 height 12
